Goal: Information Seeking & Learning: Learn about a topic

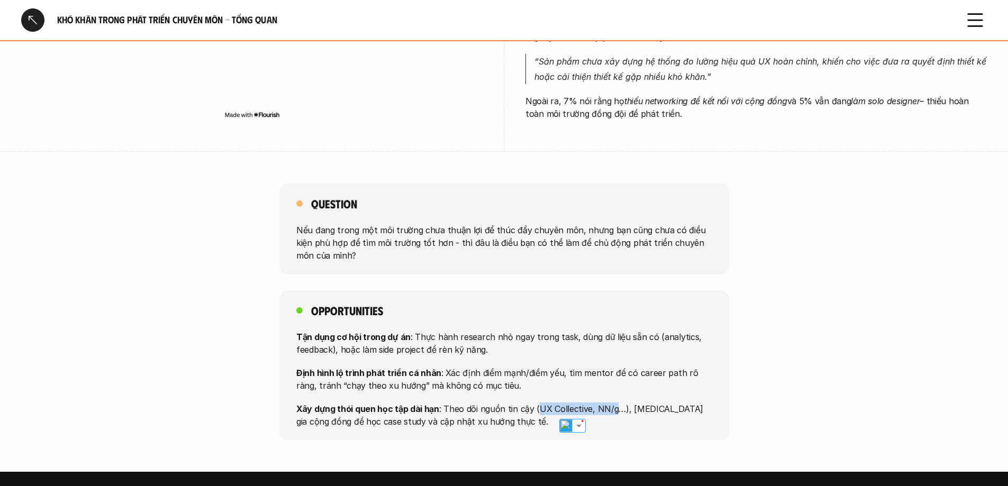
click at [30, 16] on div at bounding box center [32, 19] width 23 height 23
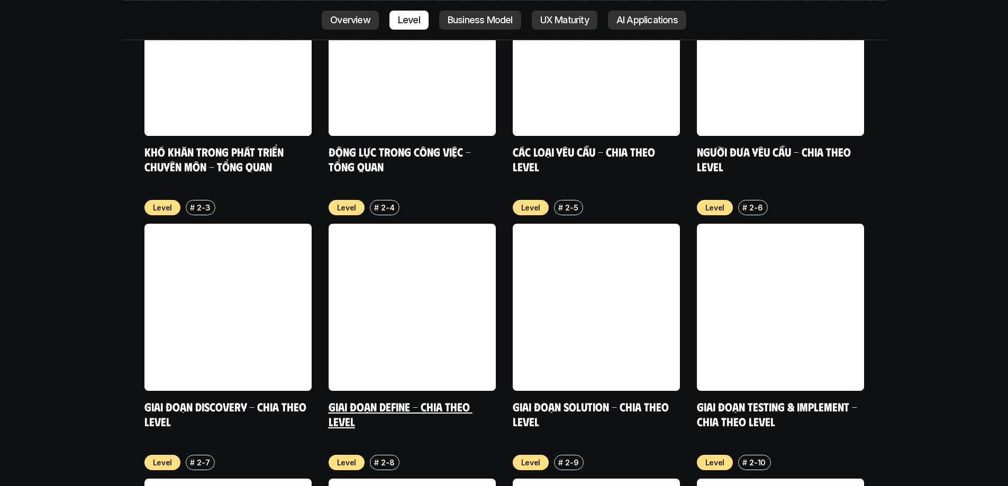
scroll to position [3777, 0]
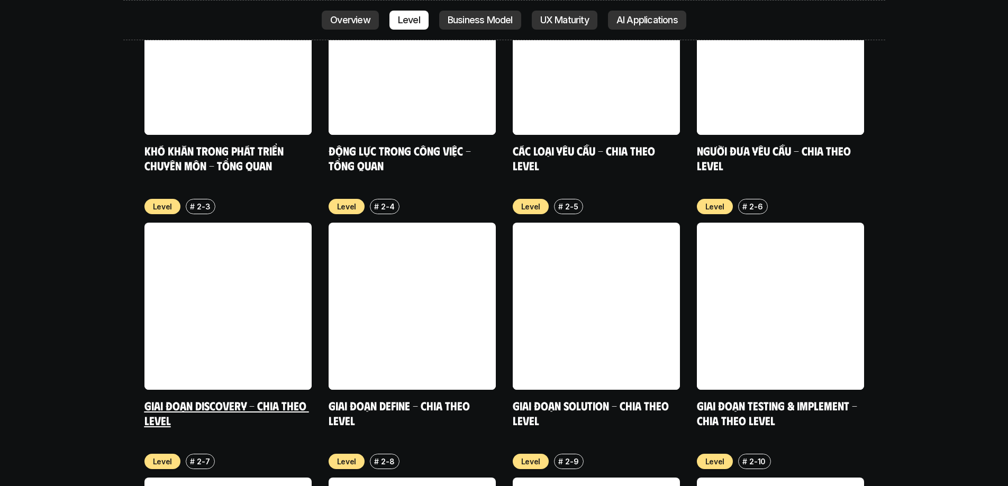
click at [210, 271] on link at bounding box center [228, 306] width 167 height 167
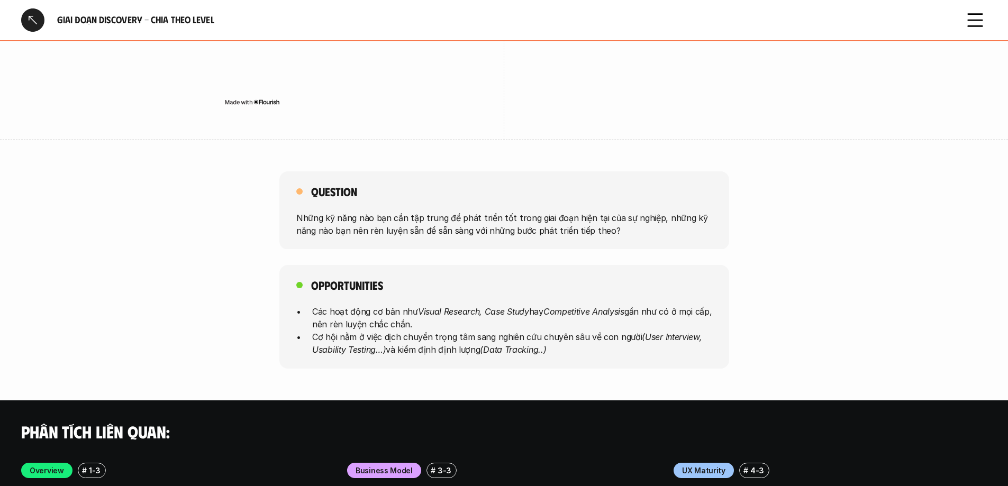
scroll to position [2806, 0]
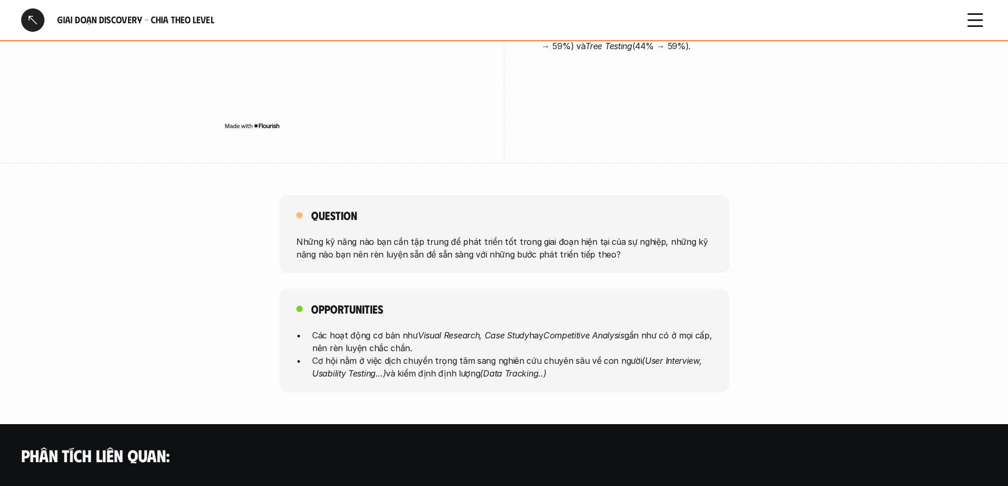
click at [25, 17] on div at bounding box center [32, 19] width 23 height 23
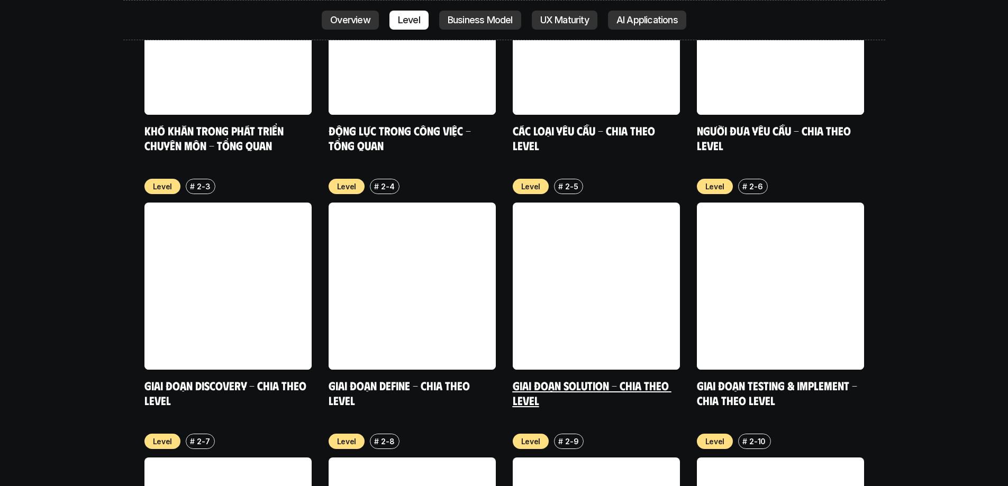
scroll to position [3829, 0]
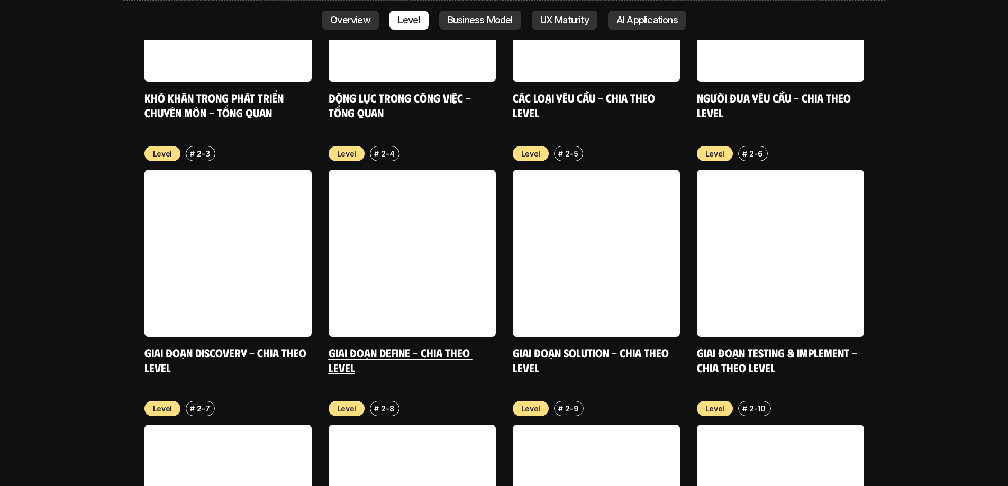
click at [381, 346] on link "Giai đoạn Define - Chia theo Level" at bounding box center [401, 360] width 144 height 29
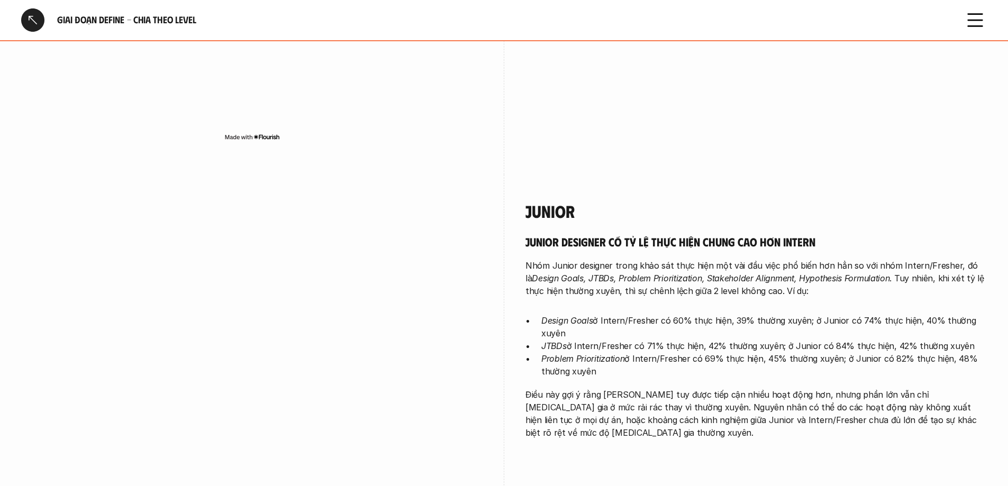
scroll to position [1112, 0]
drag, startPoint x: 836, startPoint y: 251, endPoint x: 882, endPoint y: 252, distance: 46.6
click at [882, 258] on p "Nhóm Junior designer trong khảo sát thực hiện một vài đầu việc phổ biến hơn hẳn…" at bounding box center [757, 277] width 462 height 38
click at [849, 267] on img at bounding box center [853, 270] width 14 height 14
click at [831, 272] on div "Junior designer có tỷ lệ thực hiện chung cao hơn Intern Nhóm Junior designer tr…" at bounding box center [757, 335] width 462 height 205
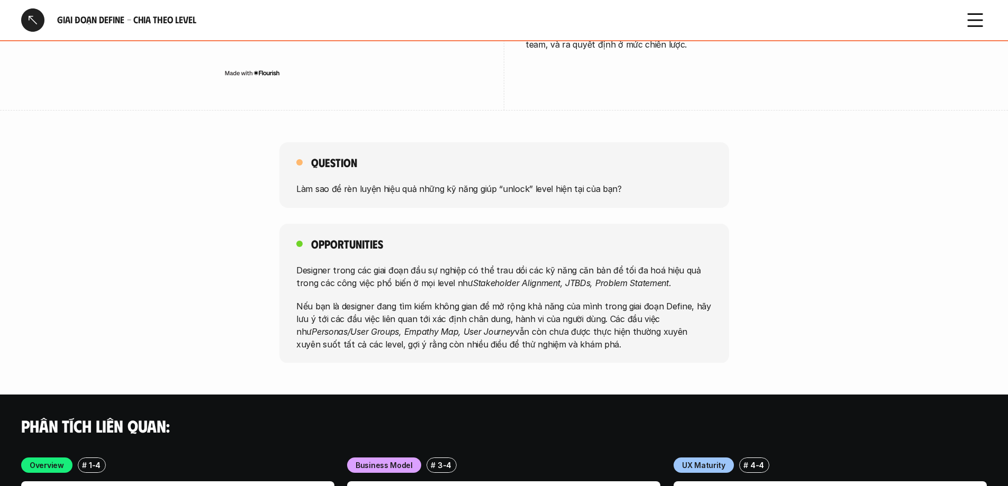
scroll to position [2647, 0]
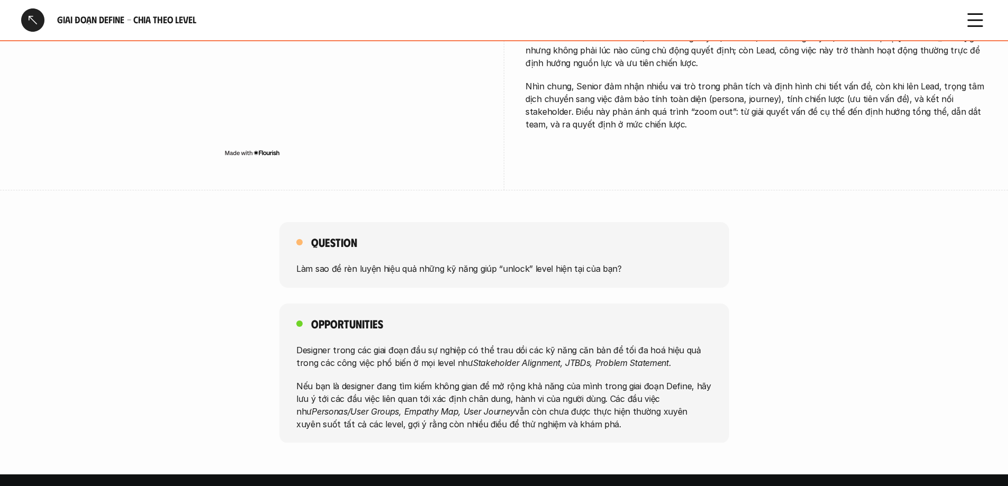
click at [35, 11] on div at bounding box center [32, 19] width 23 height 23
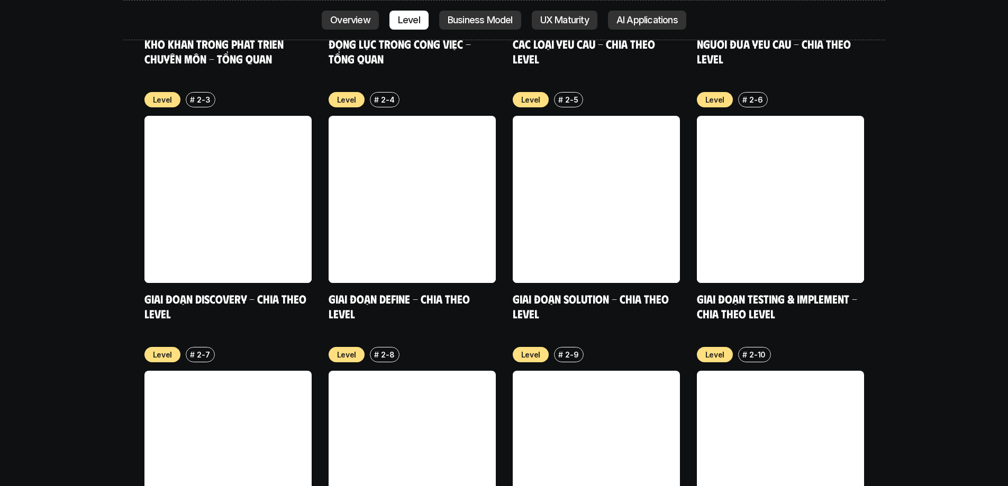
scroll to position [3882, 0]
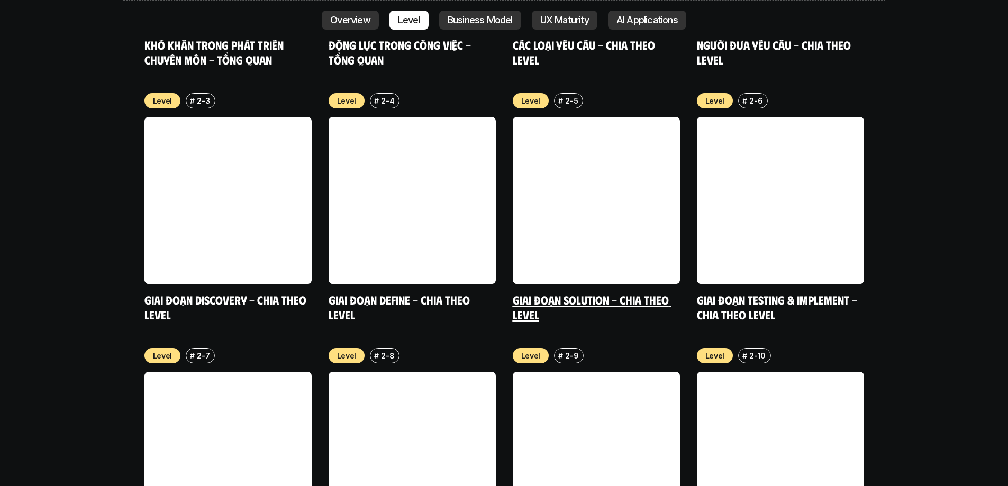
click at [581, 293] on link "Giai đoạn Solution - Chia theo Level" at bounding box center [592, 307] width 159 height 29
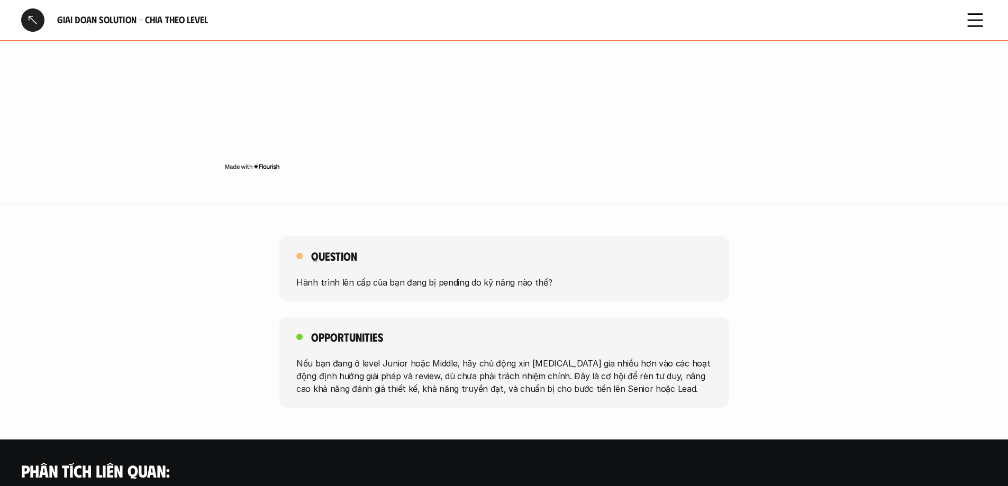
scroll to position [2753, 0]
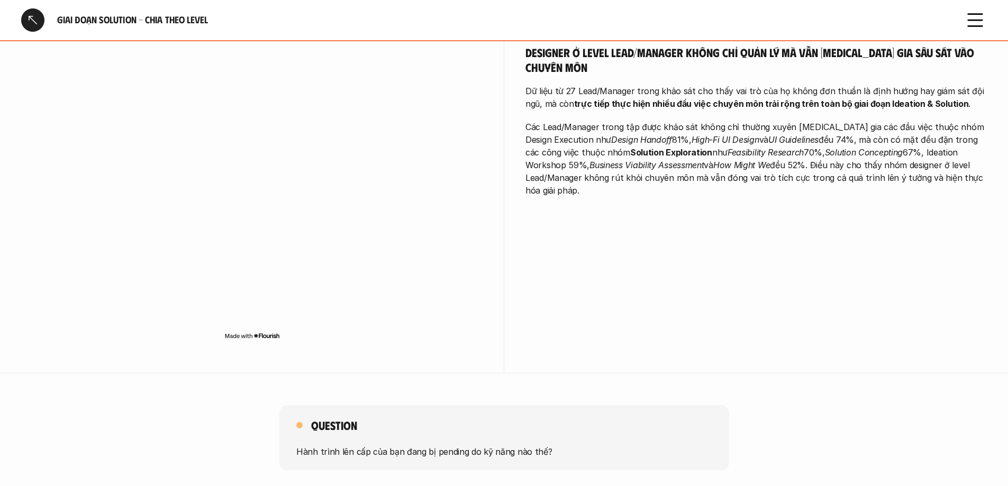
click at [26, 24] on div at bounding box center [32, 19] width 23 height 23
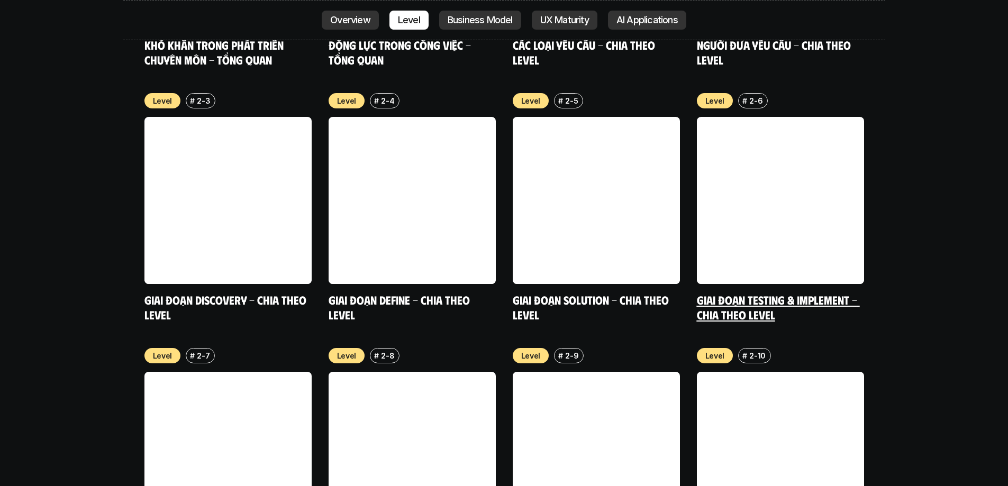
scroll to position [3935, 0]
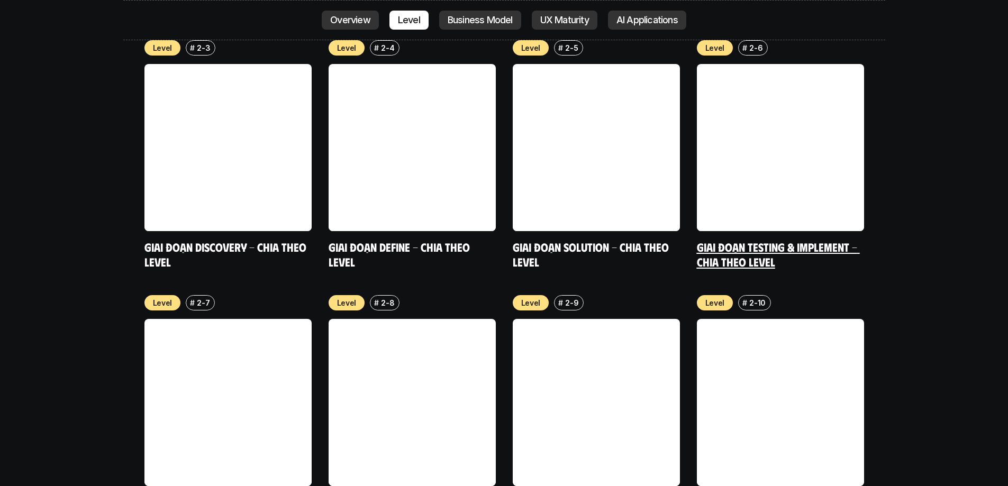
click at [764, 135] on link at bounding box center [780, 147] width 167 height 167
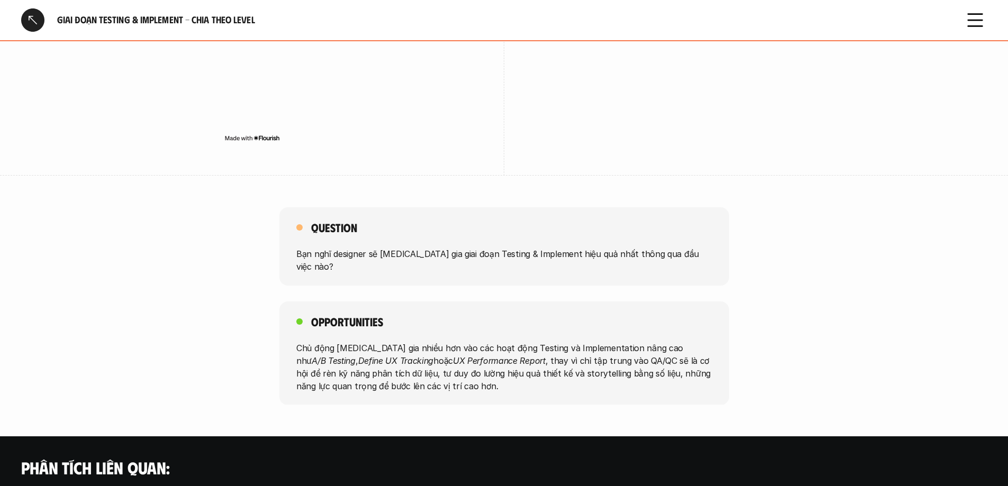
scroll to position [2435, 0]
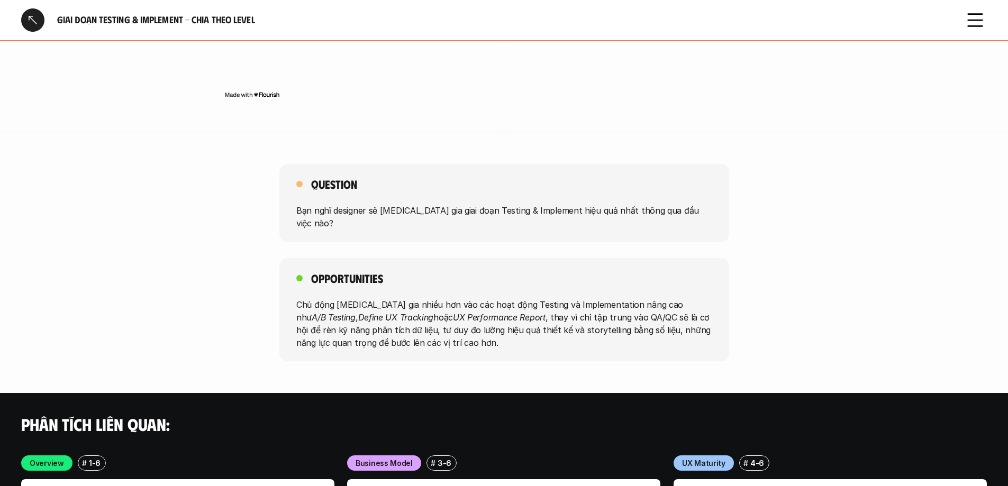
click at [37, 20] on div at bounding box center [32, 19] width 23 height 23
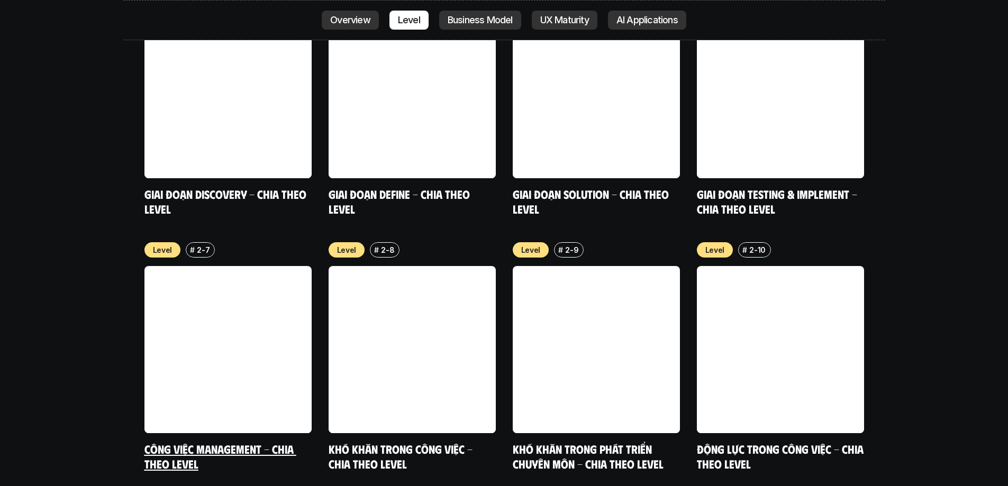
scroll to position [4094, 0]
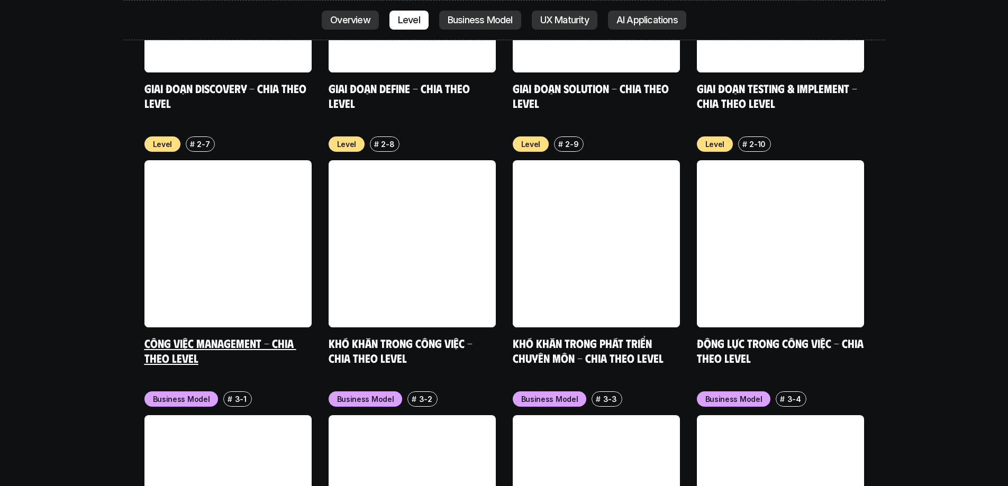
click at [249, 336] on link "Công việc Management - Chia theo level" at bounding box center [221, 350] width 152 height 29
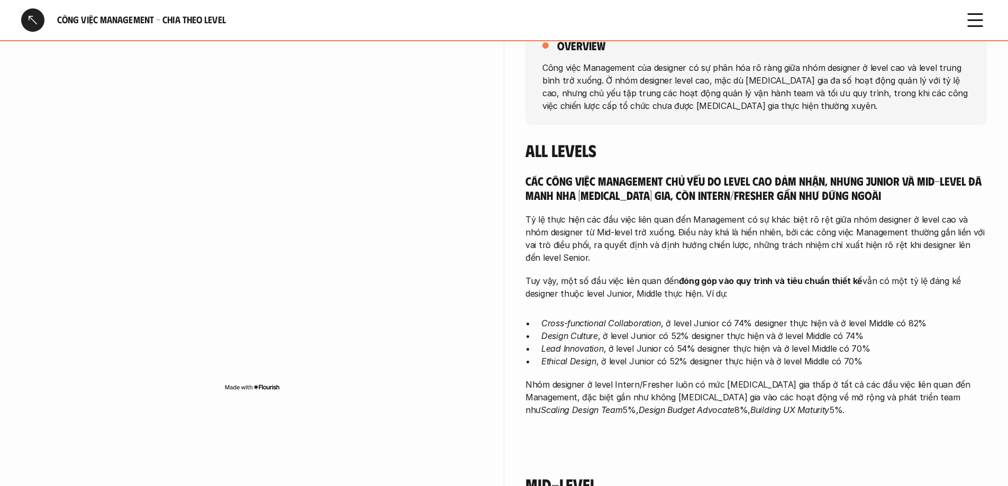
scroll to position [159, 0]
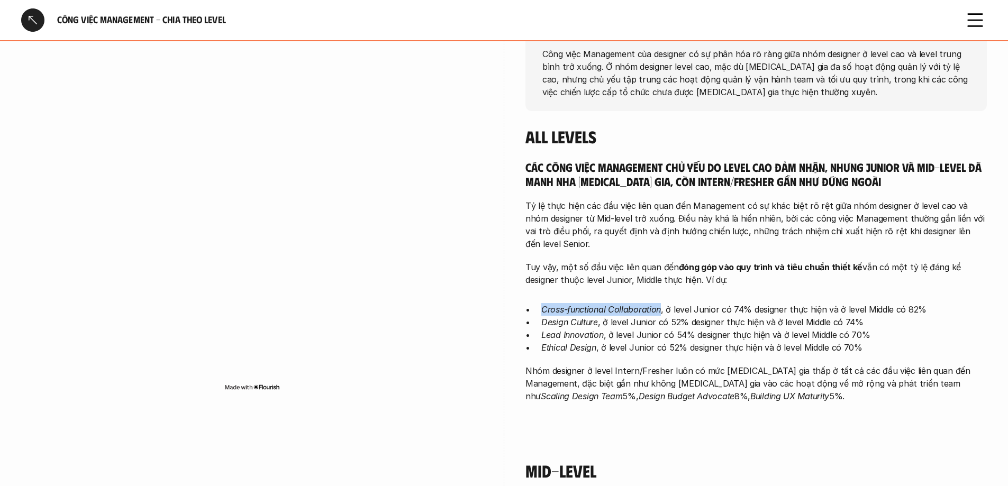
drag, startPoint x: 541, startPoint y: 309, endPoint x: 659, endPoint y: 302, distance: 118.2
click at [659, 302] on div "Các công việc Management chủ yếu do level cao đảm nhận, nhưng Junior và Mid-lev…" at bounding box center [757, 281] width 462 height 243
click at [598, 328] on img at bounding box center [596, 327] width 14 height 14
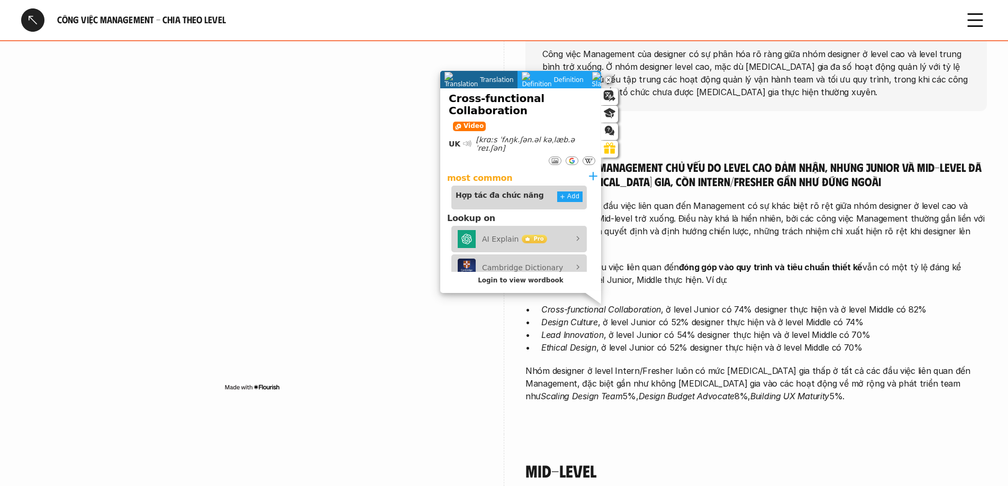
click at [626, 288] on div "Các công việc Management chủ yếu do level cao đảm nhận, nhưng Junior và Mid-lev…" at bounding box center [757, 281] width 462 height 243
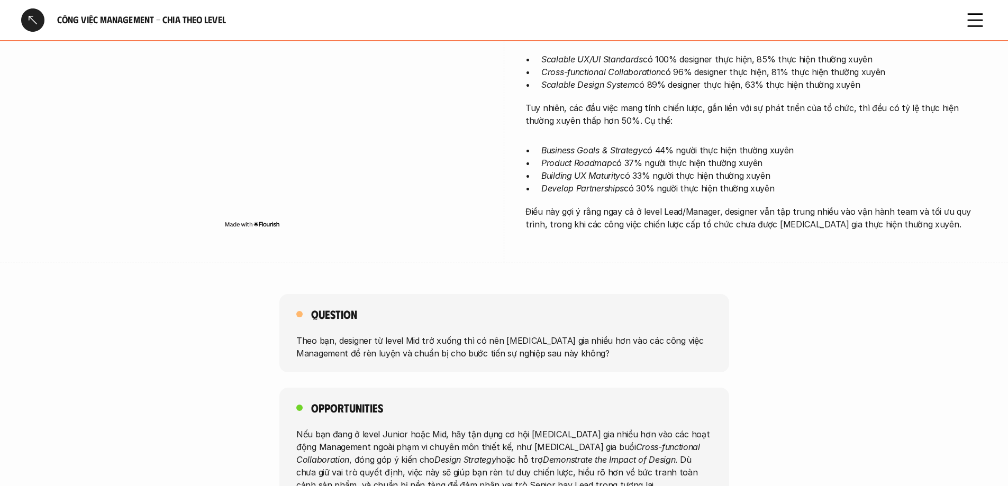
scroll to position [1588, 0]
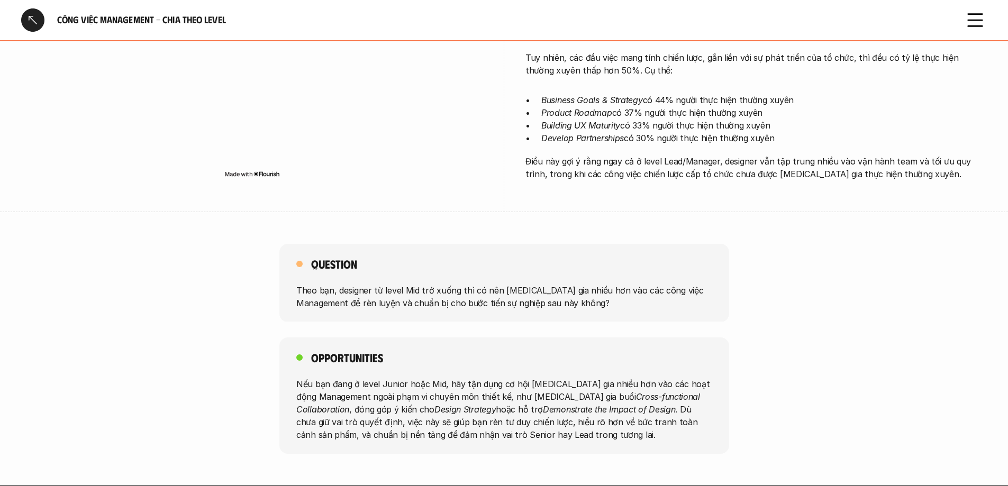
click at [30, 27] on div at bounding box center [32, 19] width 23 height 23
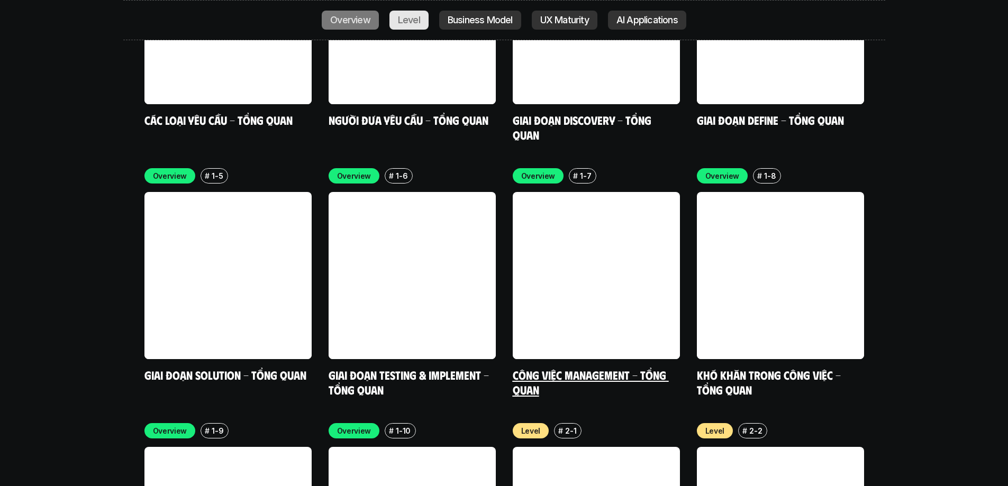
scroll to position [3247, 0]
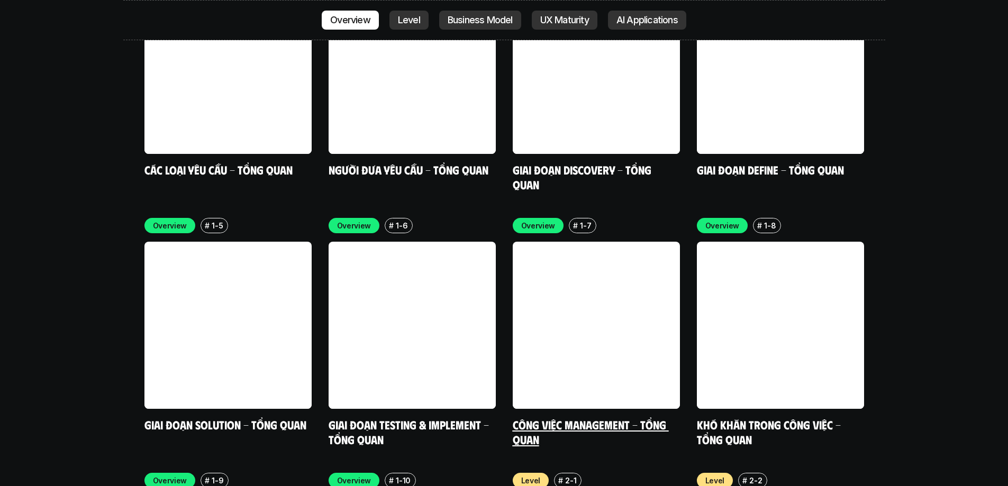
click at [571, 242] on link at bounding box center [596, 325] width 167 height 167
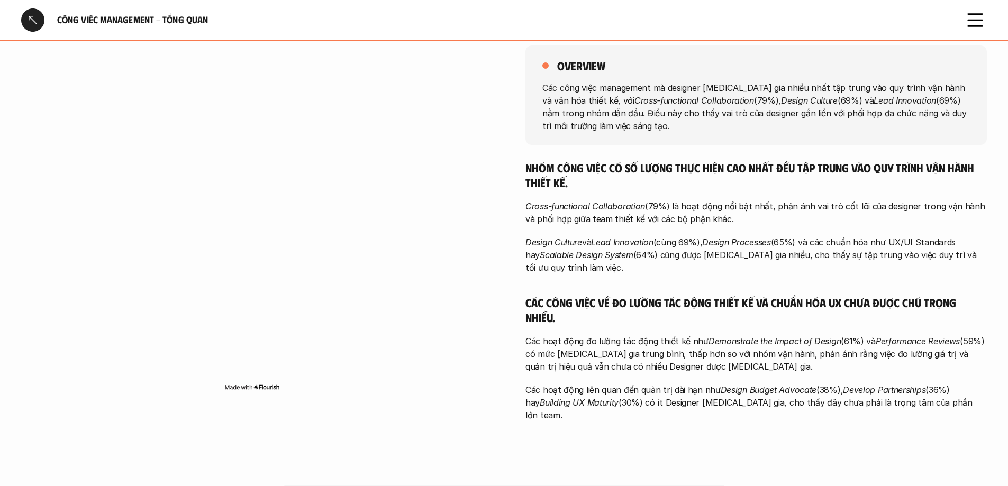
scroll to position [106, 0]
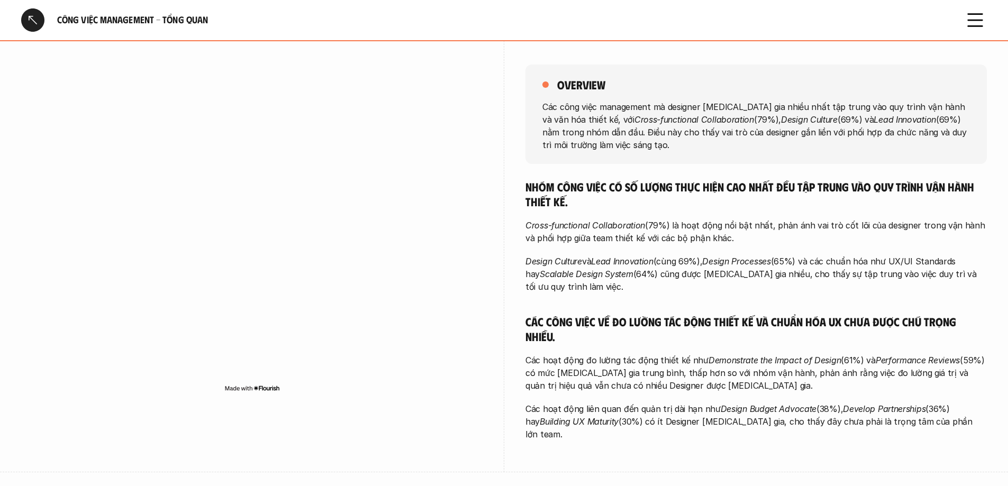
click at [32, 19] on div at bounding box center [32, 19] width 23 height 23
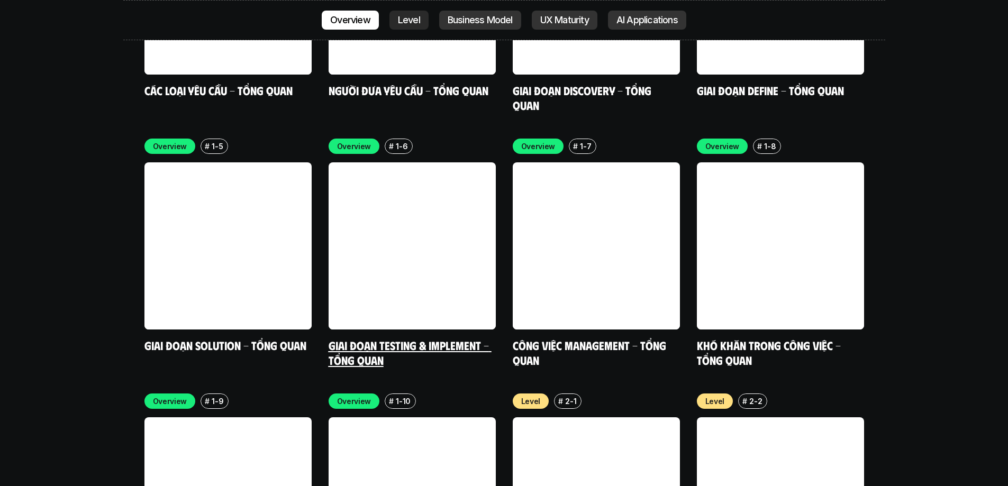
scroll to position [3300, 0]
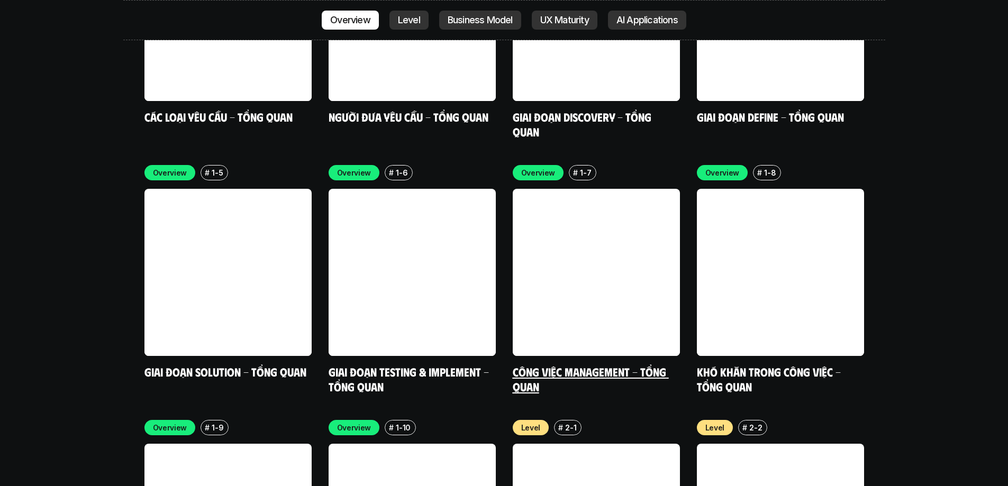
click at [536, 189] on link at bounding box center [596, 272] width 167 height 167
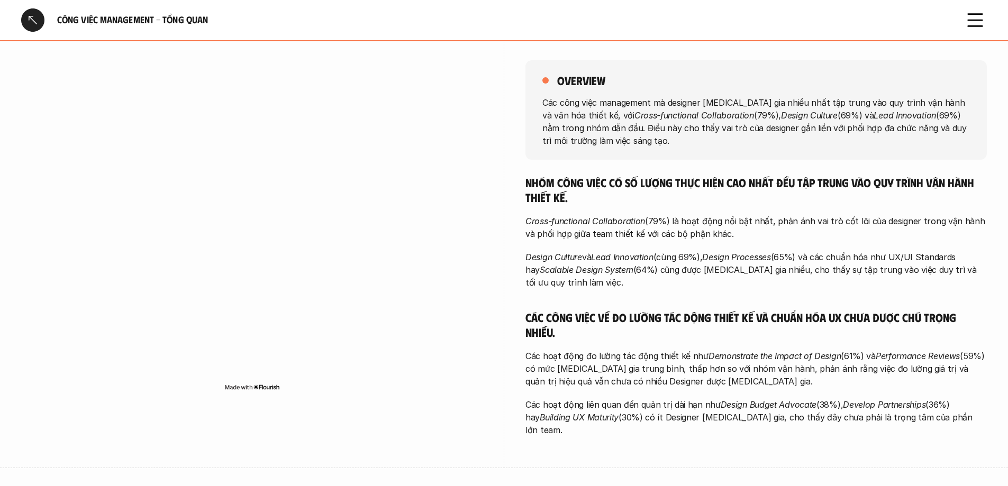
scroll to position [106, 0]
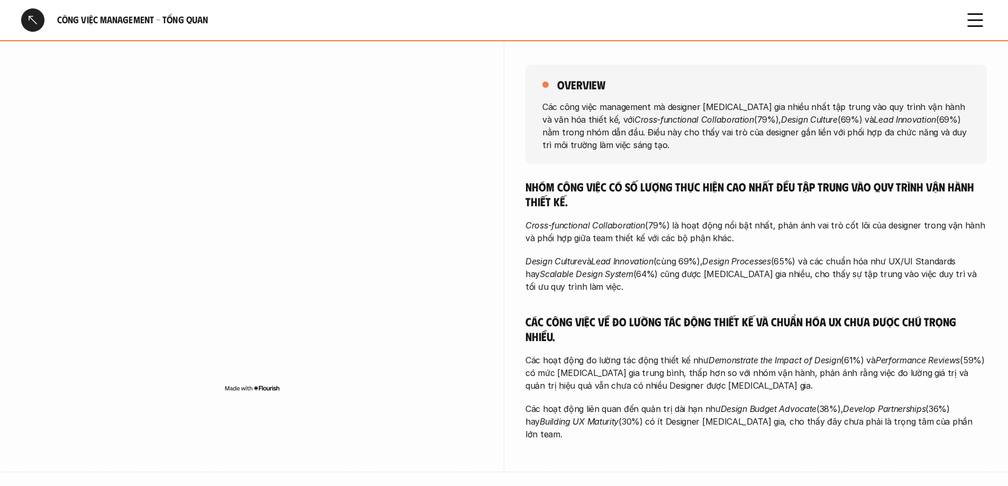
click at [31, 14] on div at bounding box center [32, 19] width 23 height 23
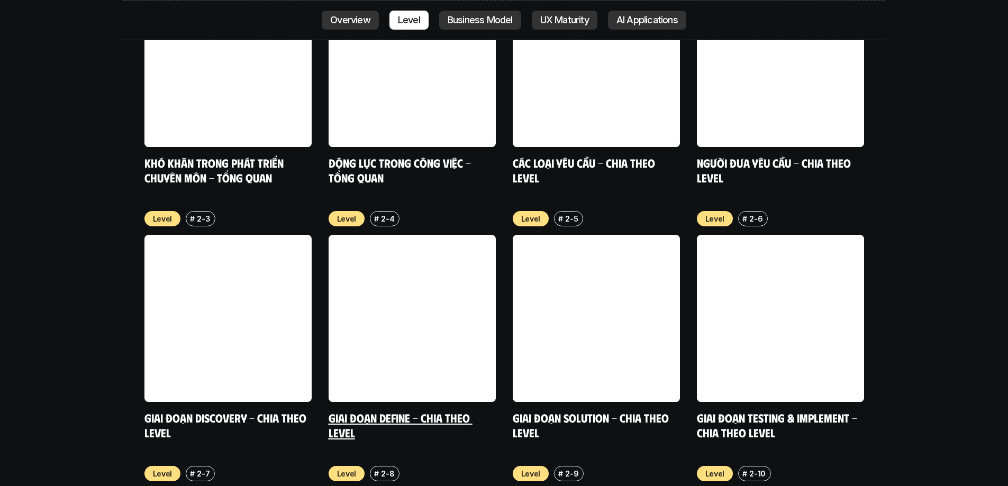
scroll to position [3777, 0]
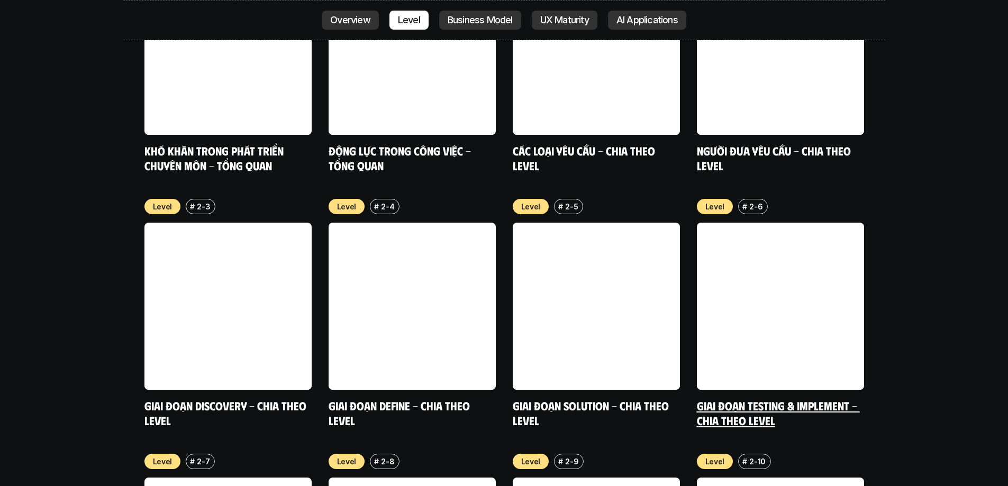
click at [743, 272] on link at bounding box center [780, 306] width 167 height 167
